Goal: Task Accomplishment & Management: Use online tool/utility

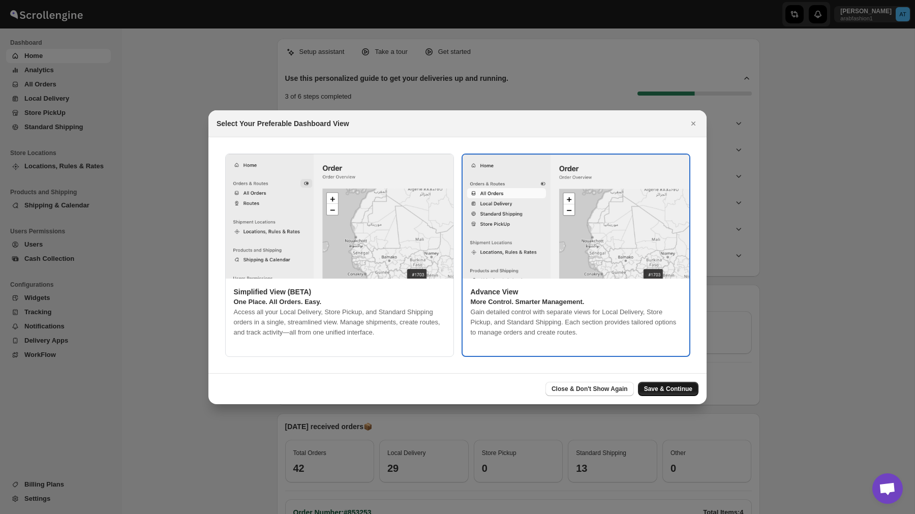
click at [683, 392] on span "Save & Continue" at bounding box center [668, 389] width 48 height 8
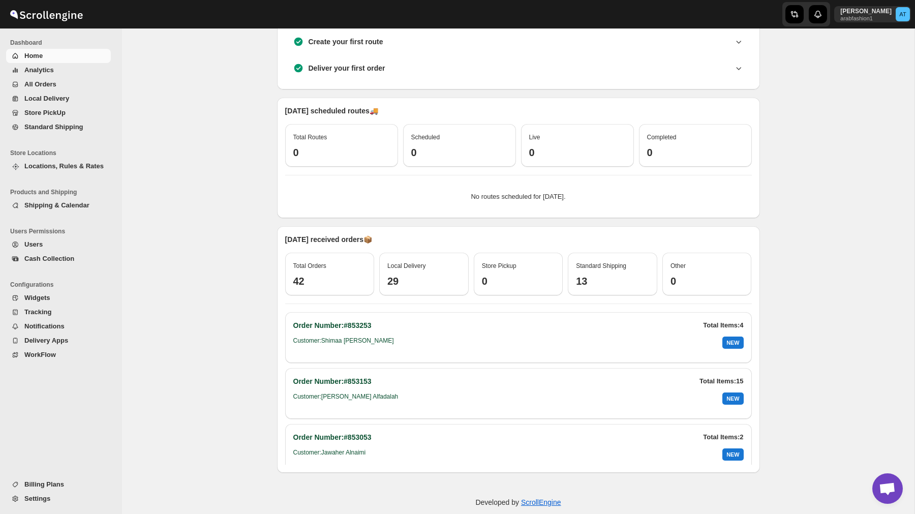
scroll to position [188, 0]
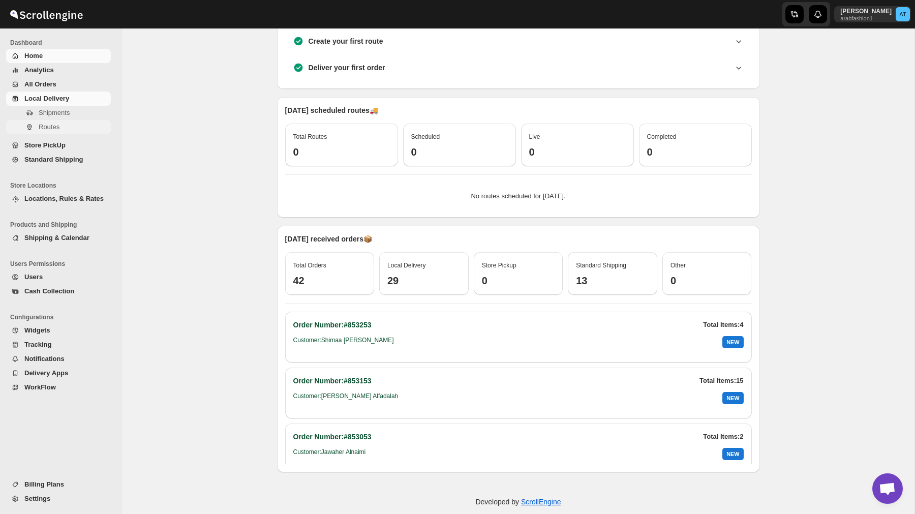
click at [48, 123] on span "Routes" at bounding box center [49, 127] width 21 height 8
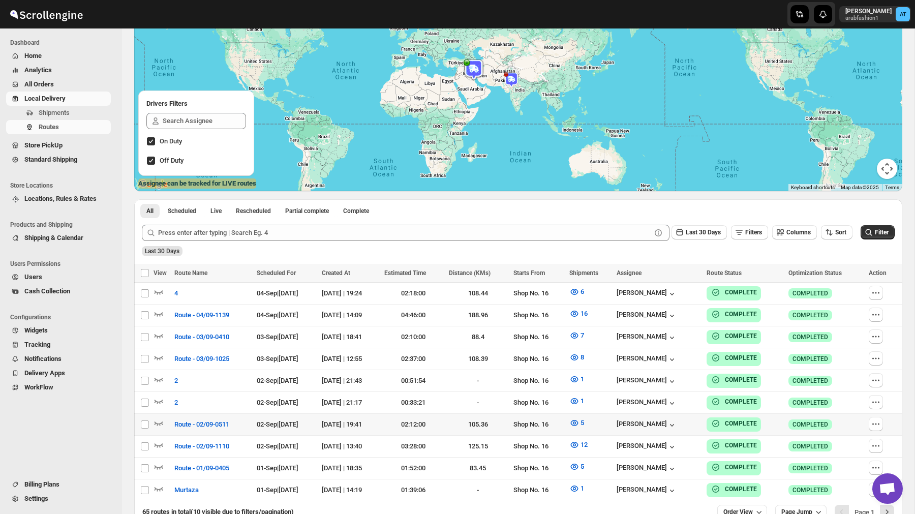
scroll to position [172, 0]
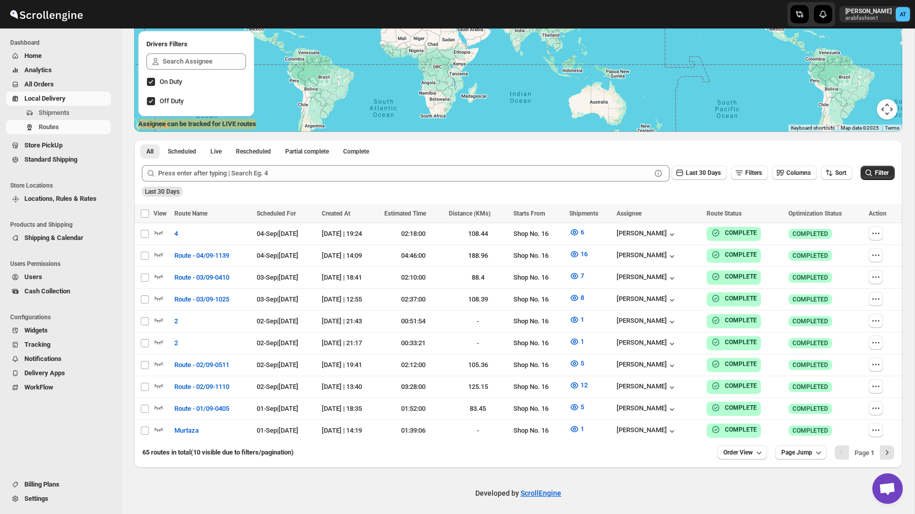
click at [59, 479] on span "Billing Plans" at bounding box center [66, 484] width 84 height 10
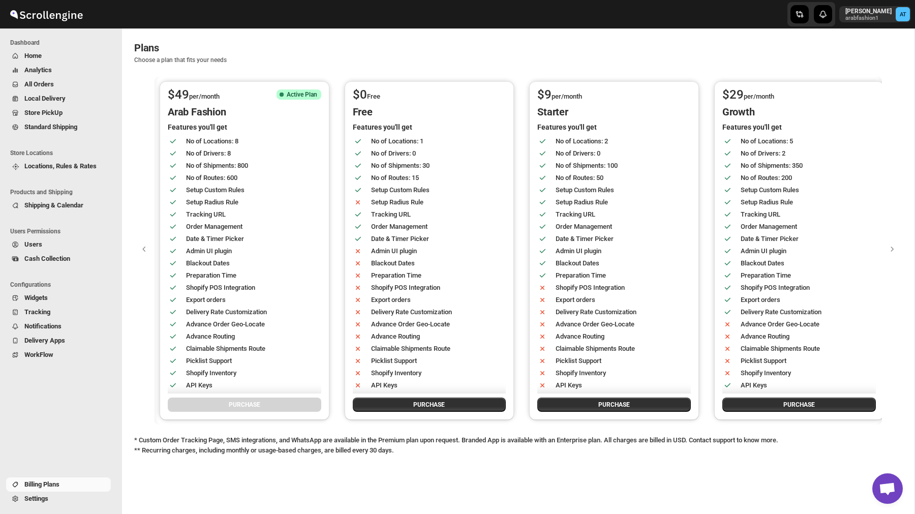
click at [42, 246] on span "Users" at bounding box center [33, 244] width 18 height 8
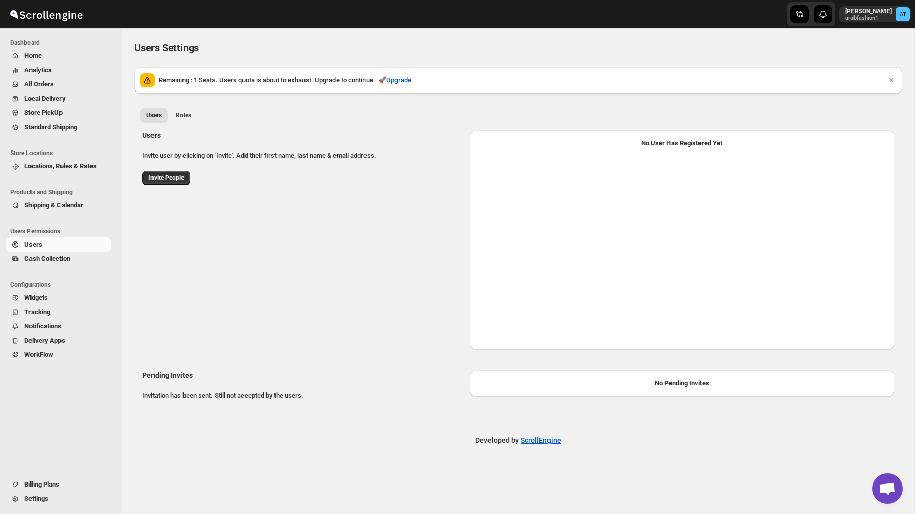
select select "637b767fbaab0276b10c91d5"
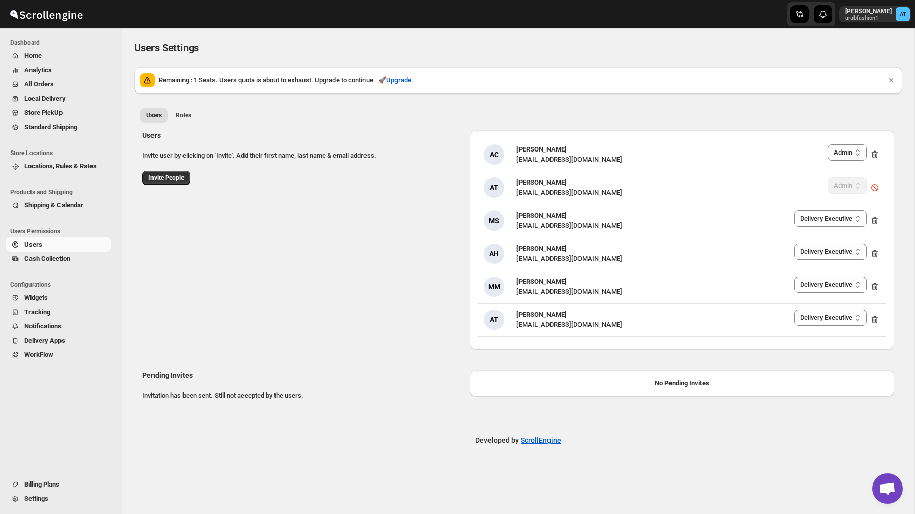
click at [55, 65] on span "Analytics" at bounding box center [66, 70] width 84 height 10
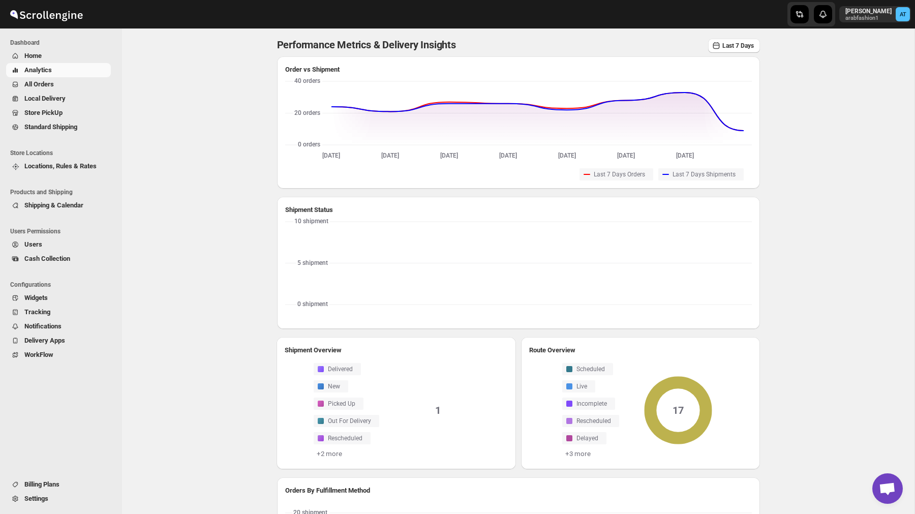
click at [56, 500] on span "Settings" at bounding box center [66, 499] width 84 height 10
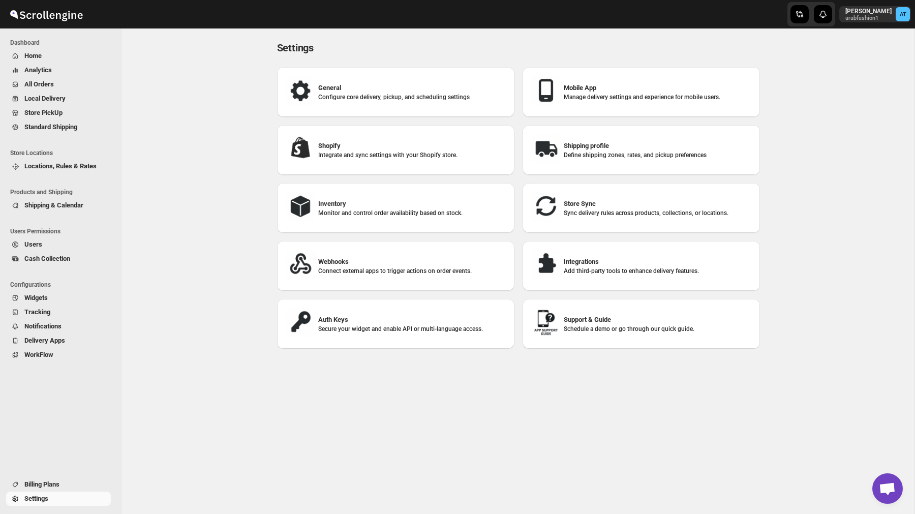
click at [38, 353] on span "WorkFlow" at bounding box center [38, 355] width 29 height 8
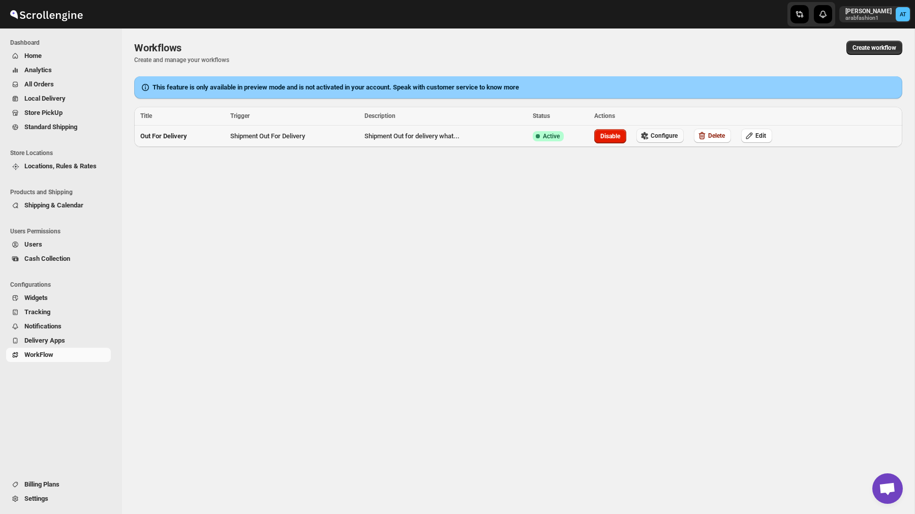
click at [669, 134] on span "Configure" at bounding box center [664, 136] width 27 height 8
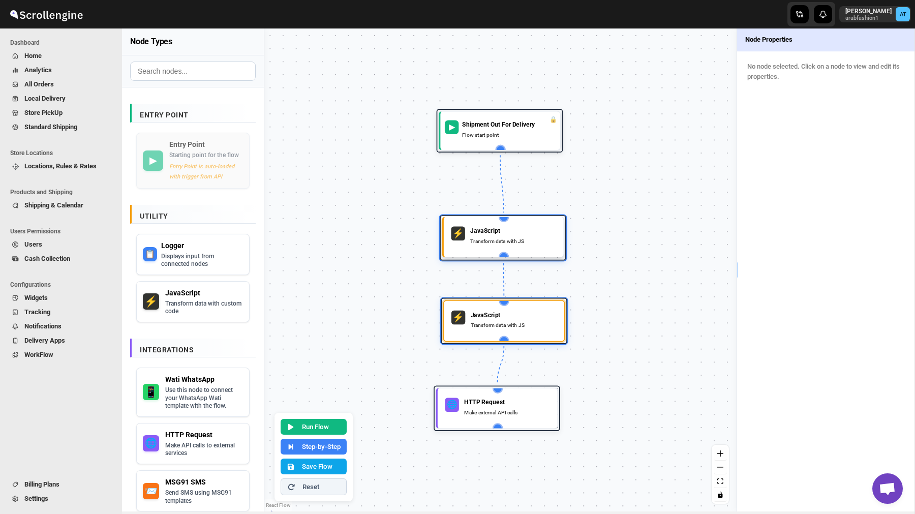
click at [513, 231] on div "JavaScript" at bounding box center [513, 231] width 86 height 9
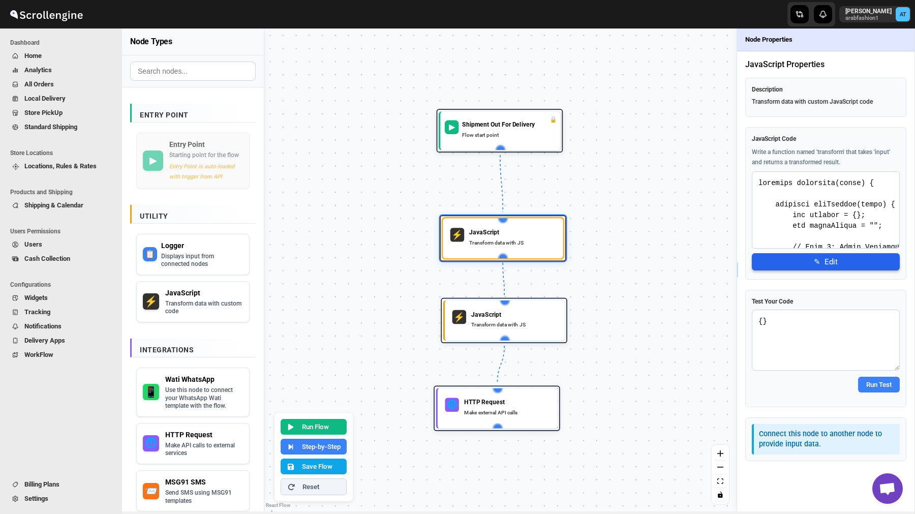
click at [821, 260] on span "✎" at bounding box center [817, 261] width 7 height 9
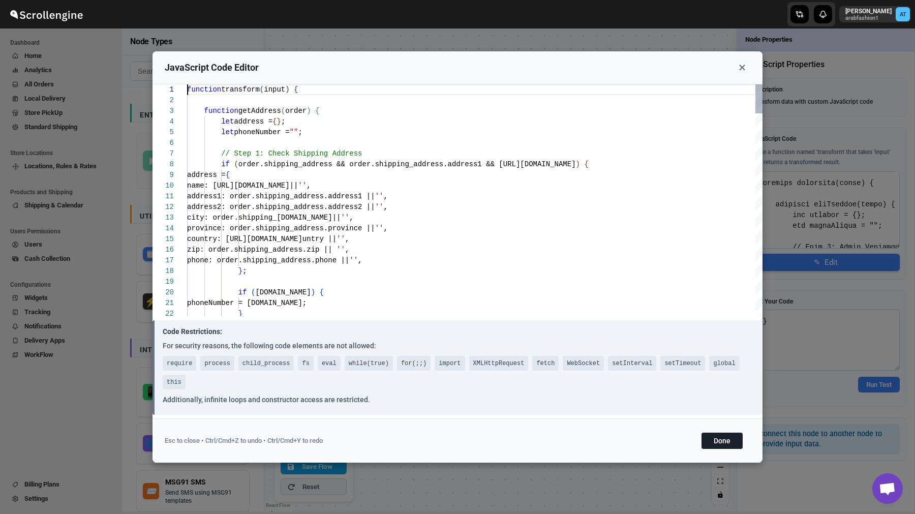
scroll to position [11, 0]
type textarea "function transform(input) { function getAddress(order) { let address = {}; let …"
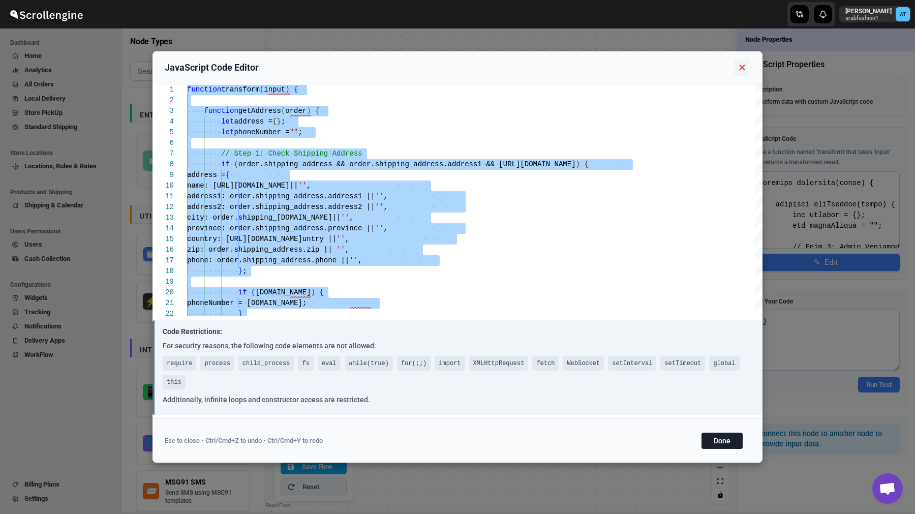
click at [745, 66] on icon at bounding box center [743, 67] width 12 height 9
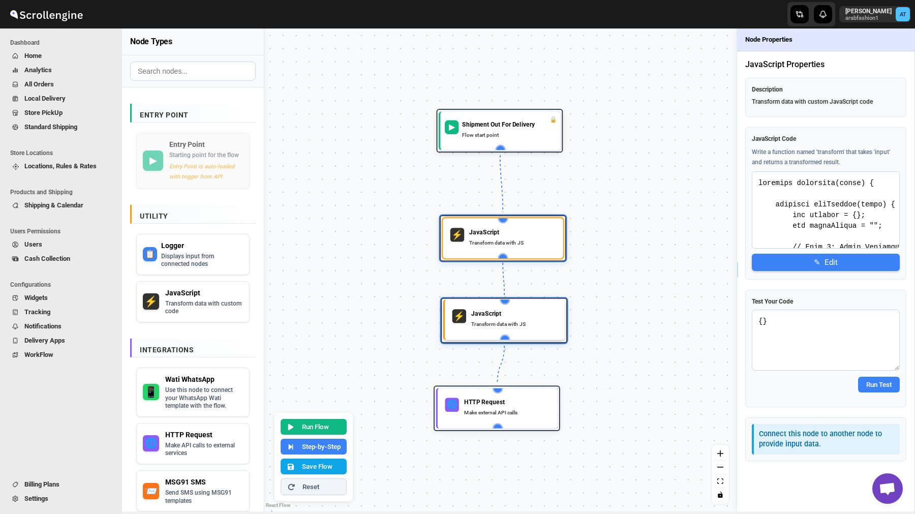
click at [515, 312] on div "JavaScript" at bounding box center [514, 313] width 86 height 9
type textarea "function transform(input) { // Extract fields from input const customerName = i…"
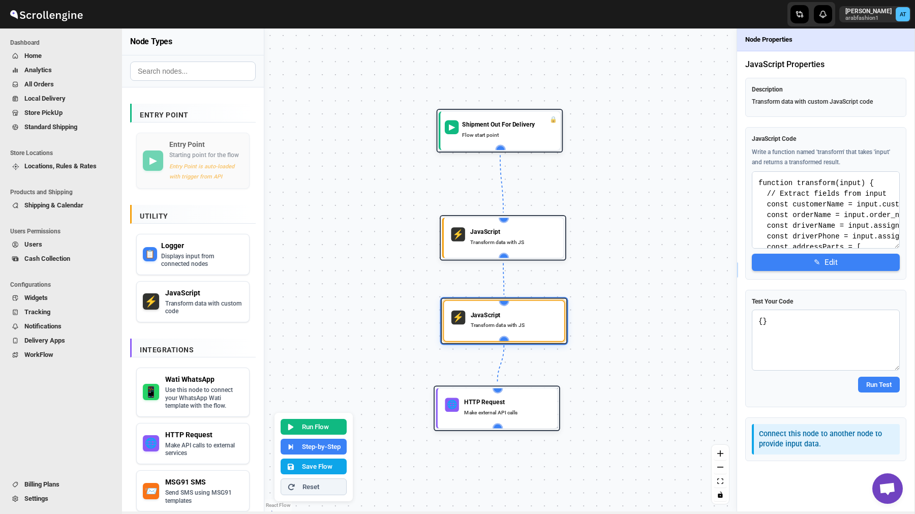
click at [801, 215] on textarea "function transform(input) { // Extract fields from input const customerName = i…" at bounding box center [826, 209] width 148 height 77
click at [819, 260] on span "✎" at bounding box center [817, 261] width 7 height 9
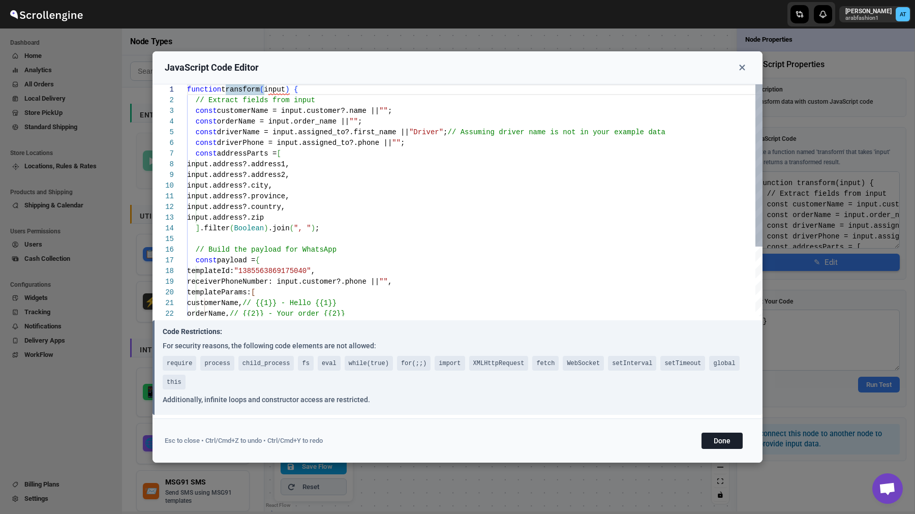
scroll to position [96, 0]
click at [475, 189] on div "function transform ( input ) { // Extract fields from input const customerName …" at bounding box center [475, 249] width 576 height 331
type textarea "function transform(input) { // Extract fields from input const customerName = i…"
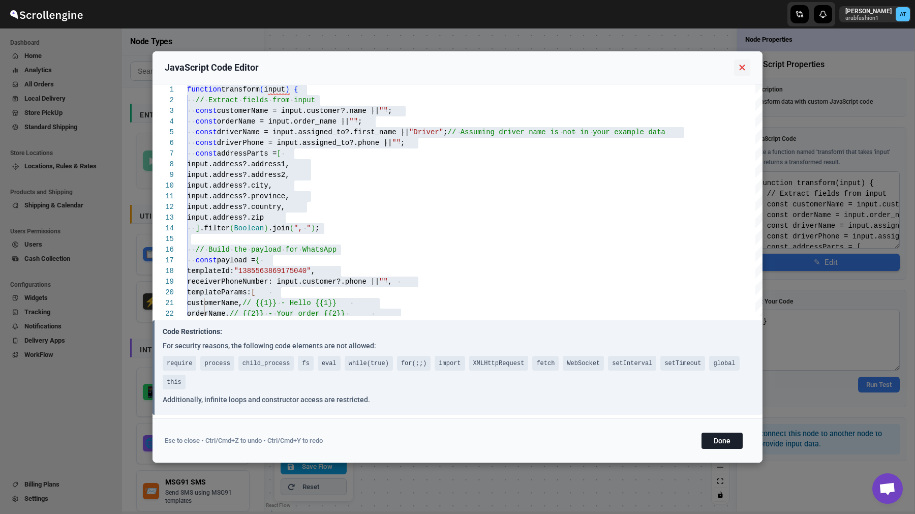
click at [743, 70] on icon at bounding box center [743, 67] width 12 height 9
